Goal: Information Seeking & Learning: Get advice/opinions

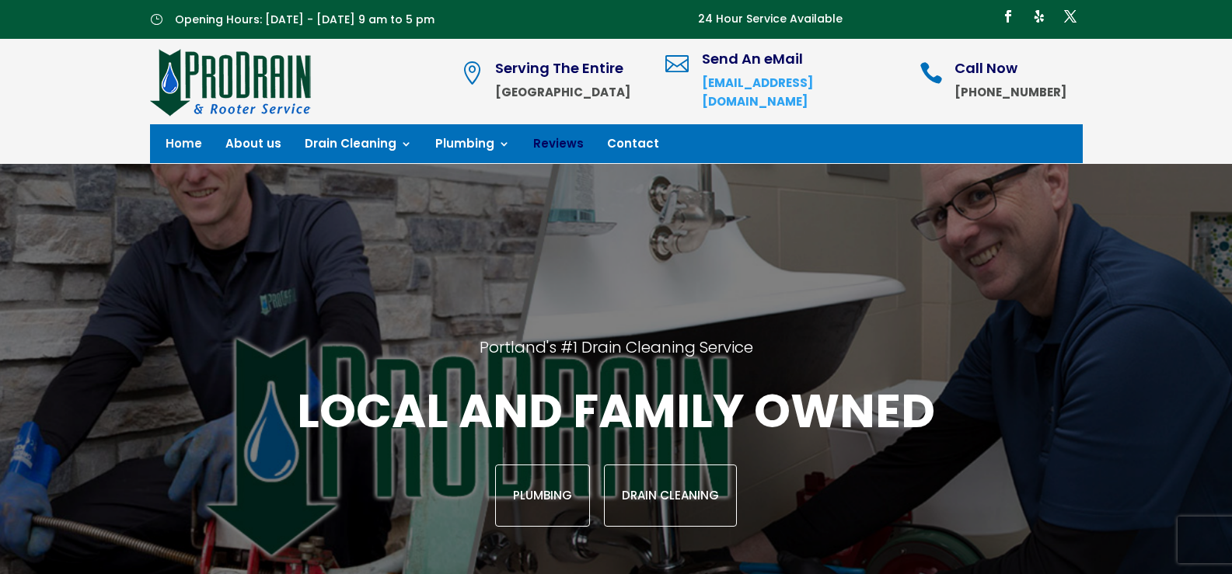
click at [550, 141] on link "Reviews" at bounding box center [558, 146] width 51 height 17
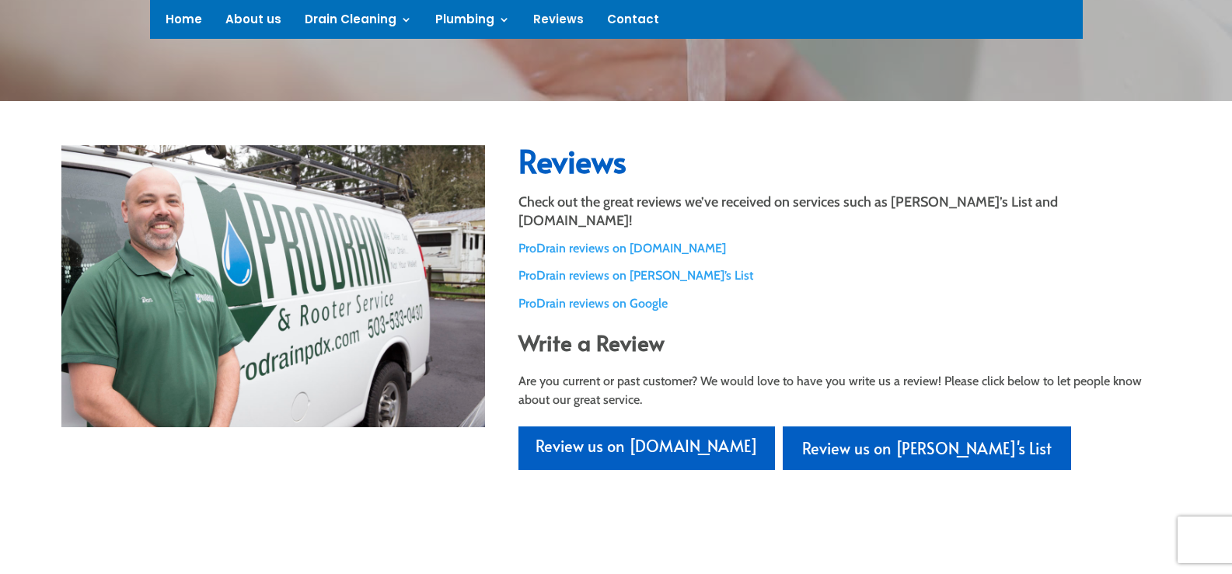
scroll to position [389, 0]
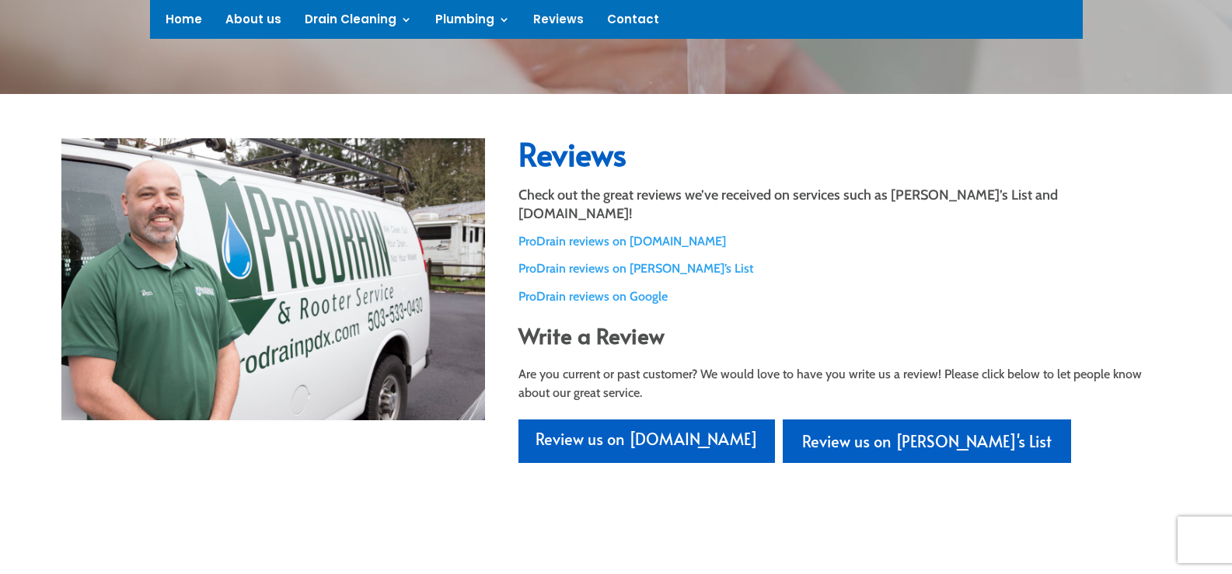
click at [625, 261] on link "ProDrain reviews on [PERSON_NAME]’s List" at bounding box center [635, 268] width 235 height 15
click at [592, 289] on link "ProDrain reviews on Google" at bounding box center [592, 296] width 149 height 15
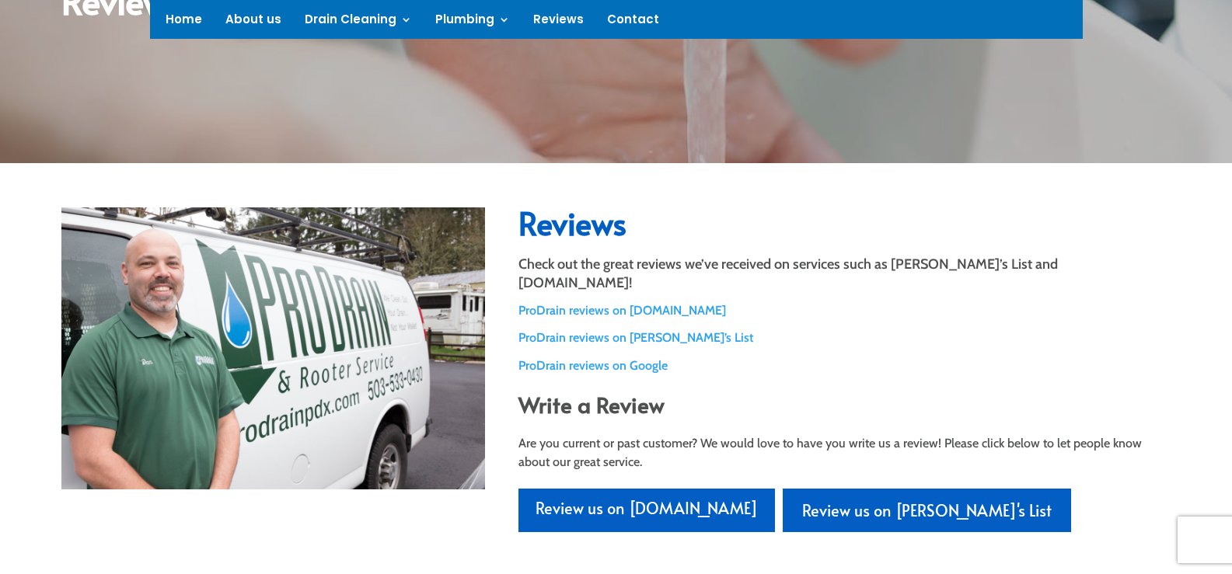
scroll to position [311, 0]
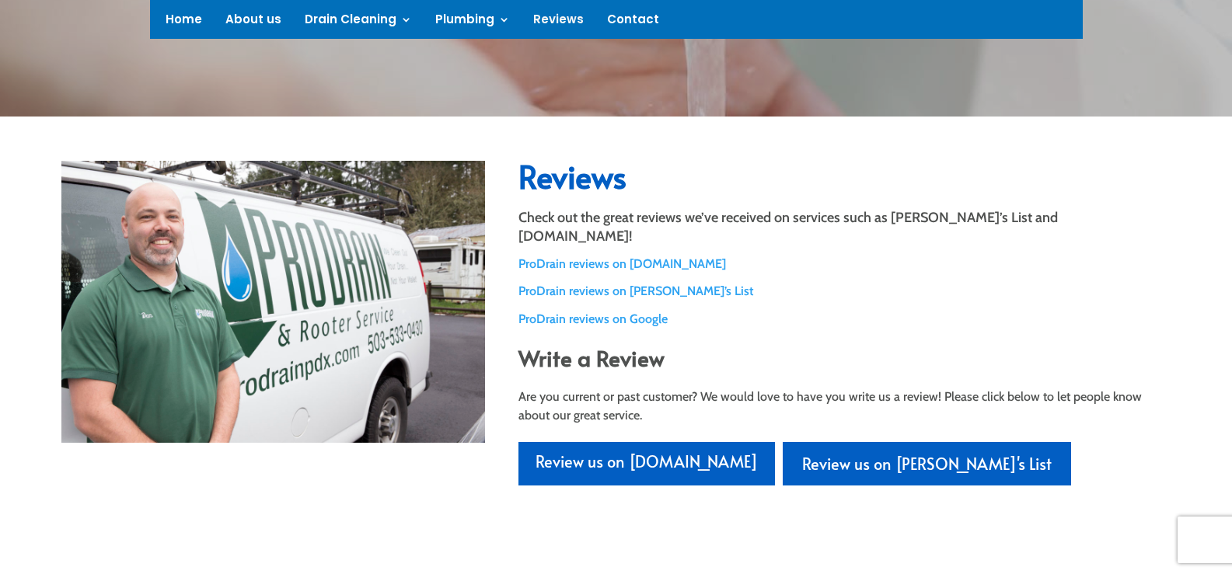
click at [593, 302] on div "Reviews Check out the great reviews we’ve received on services such as Angie’s …" at bounding box center [844, 323] width 652 height 325
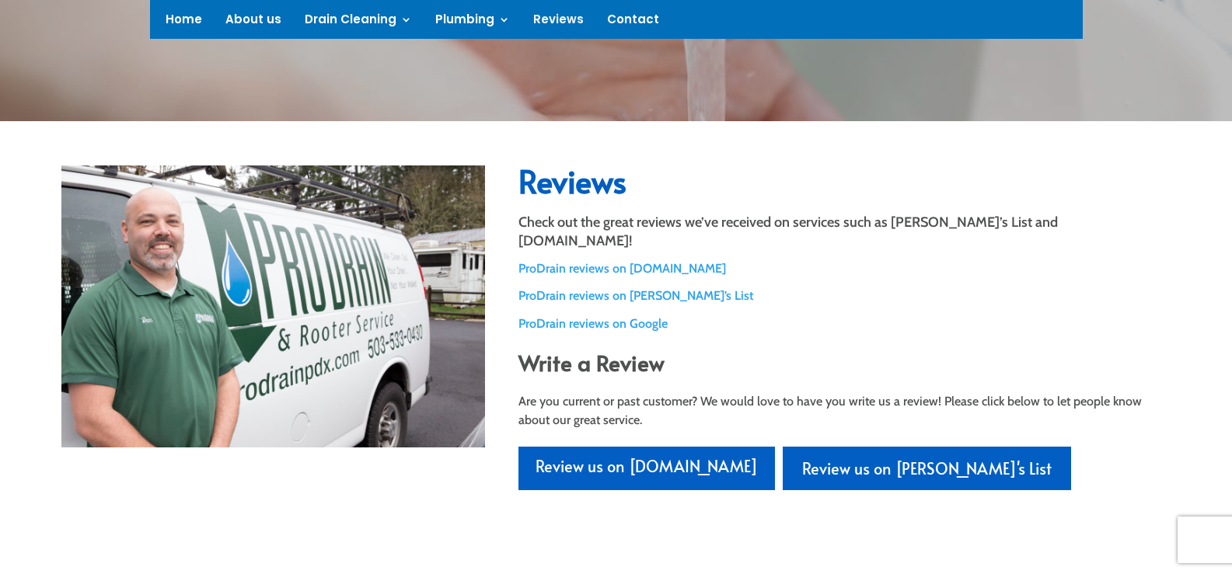
click at [550, 304] on div "Reviews Check out the great reviews we’ve received on services such as Angie’s …" at bounding box center [844, 328] width 652 height 325
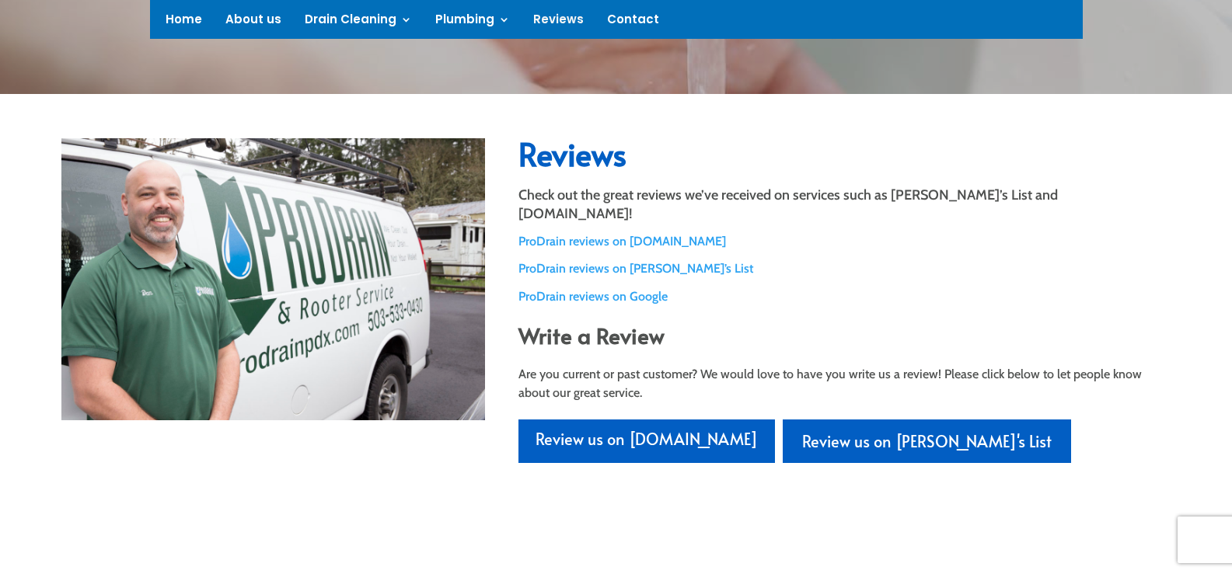
click at [599, 234] on link "ProDrain reviews on Yelp.com" at bounding box center [622, 241] width 208 height 15
click at [584, 289] on link "ProDrain reviews on Google" at bounding box center [592, 296] width 149 height 15
